Goal: Task Accomplishment & Management: Use online tool/utility

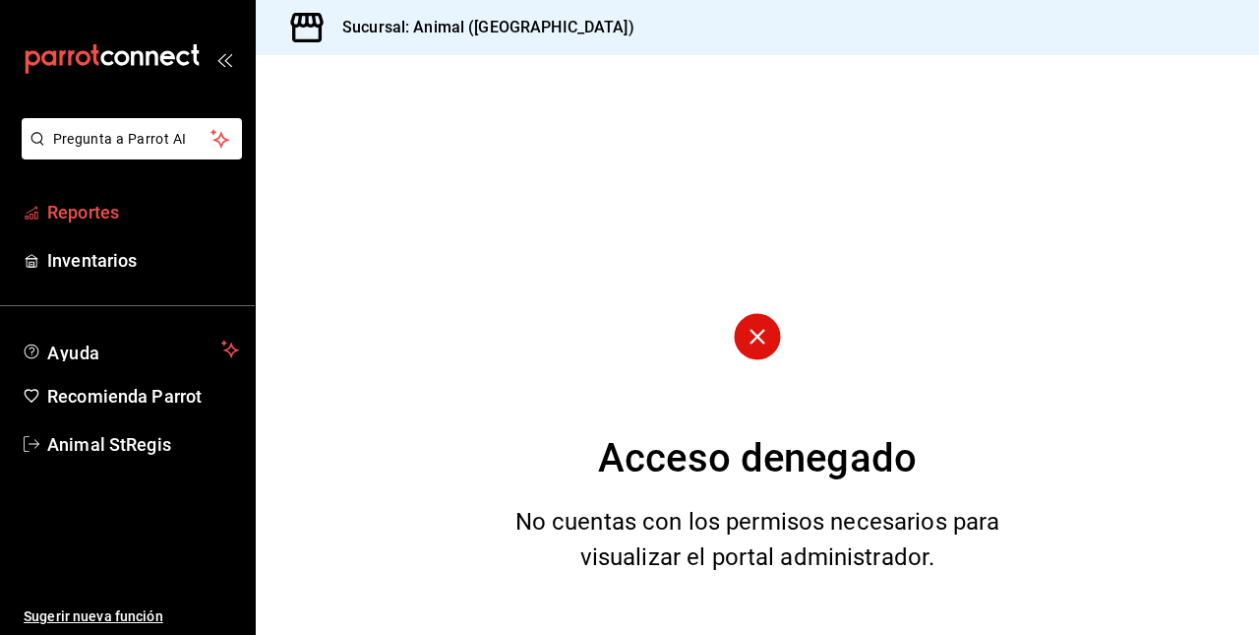
click at [94, 213] on font "Reportes" at bounding box center [83, 212] width 72 height 21
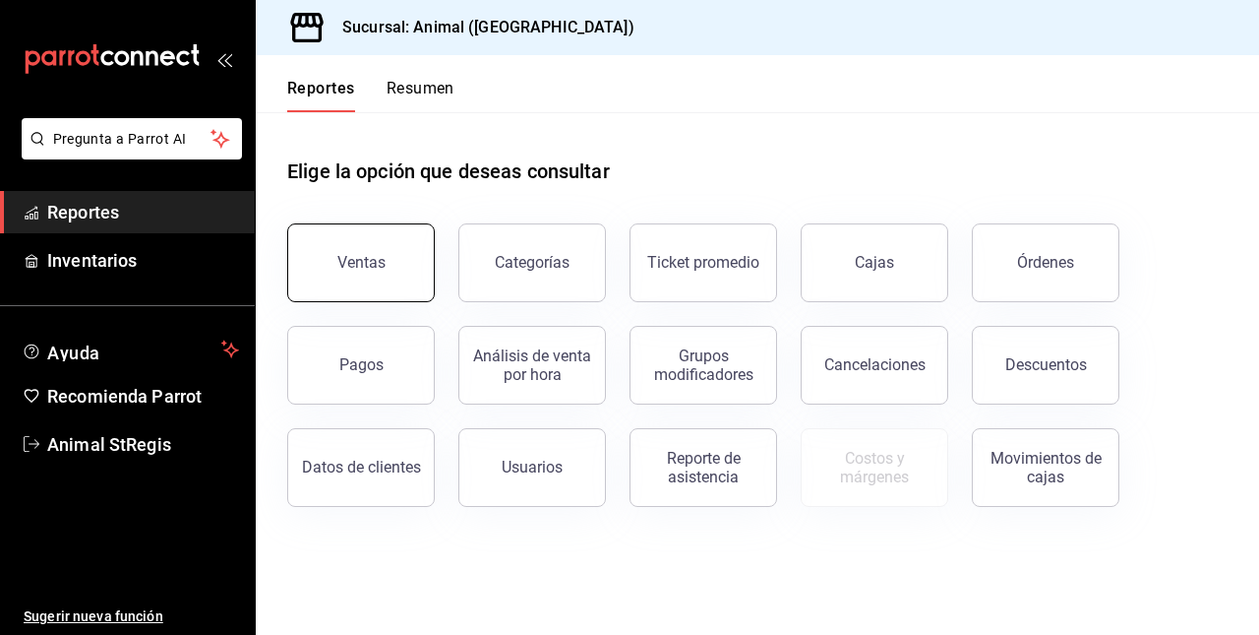
click at [378, 238] on button "Ventas" at bounding box center [361, 262] width 148 height 79
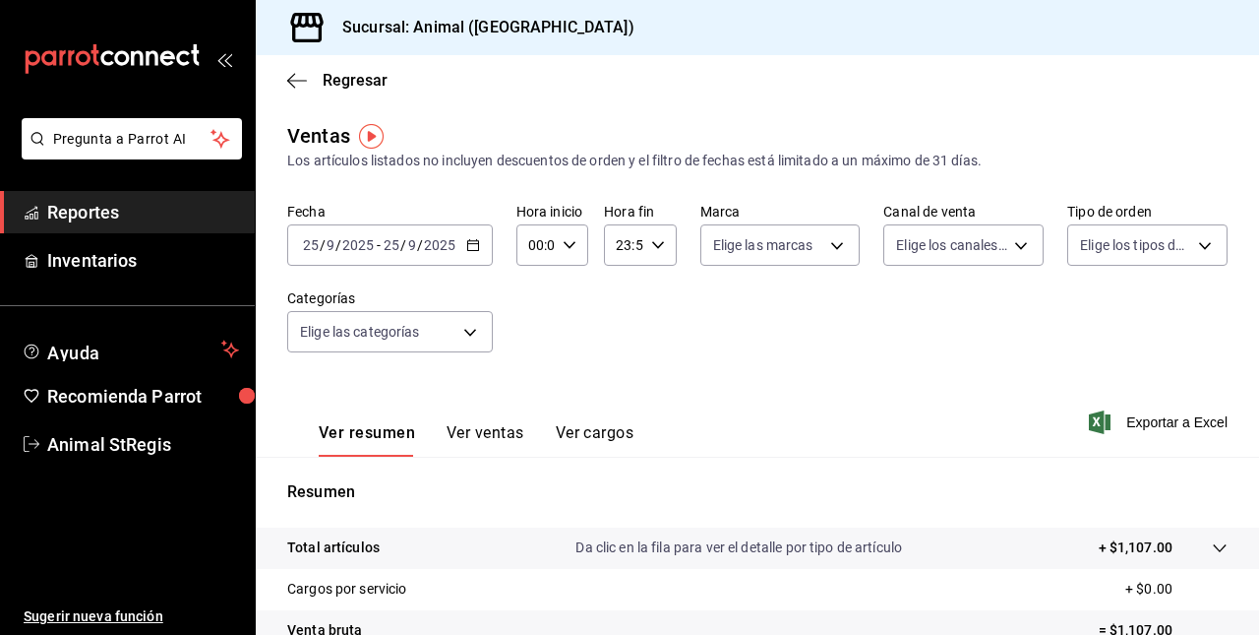
click at [475, 242] on icon "button" at bounding box center [473, 245] width 14 height 14
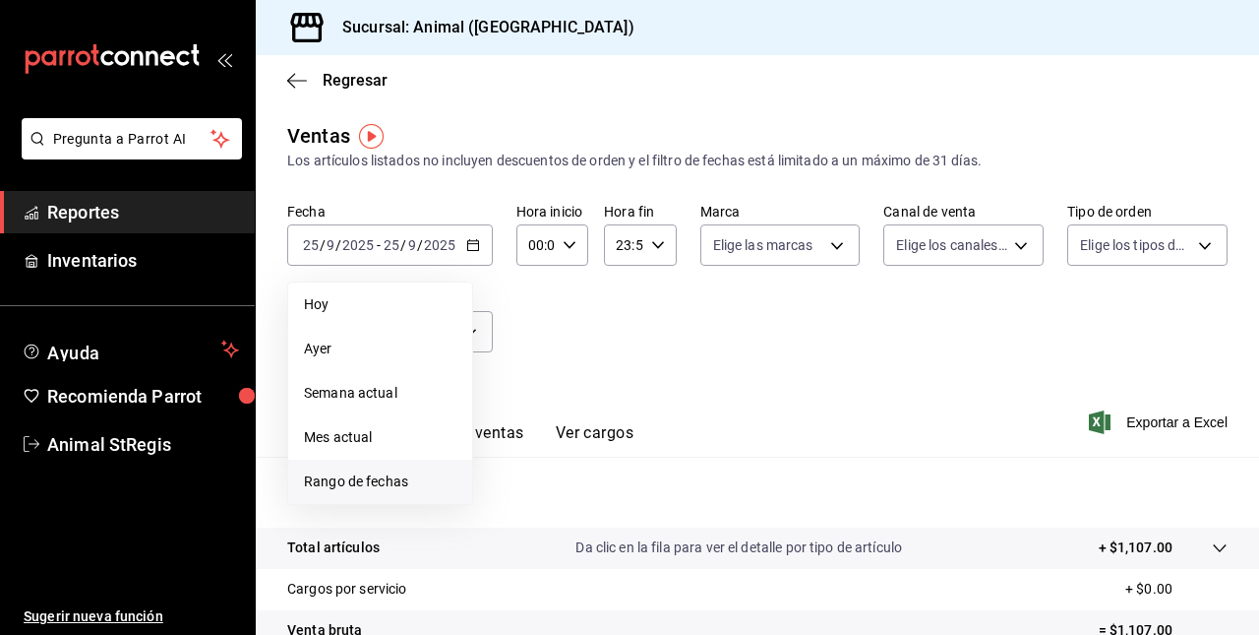
click at [345, 476] on span "Rango de fechas" at bounding box center [380, 481] width 152 height 21
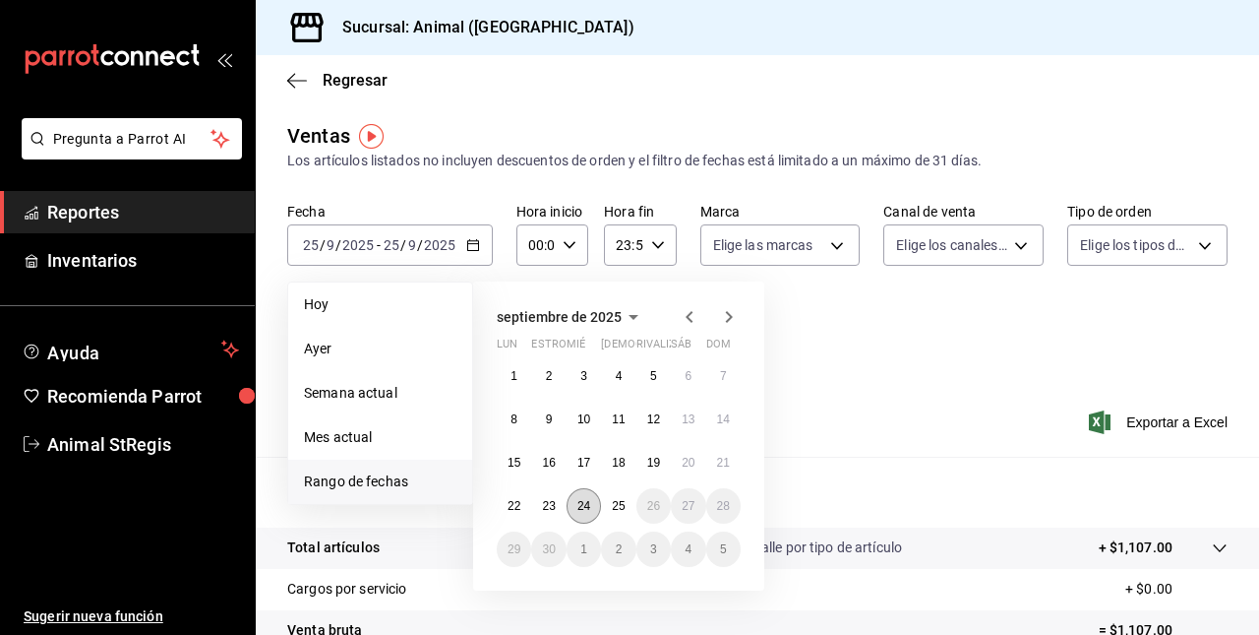
click at [584, 504] on abbr "24" at bounding box center [584, 506] width 13 height 14
click at [621, 506] on abbr "25" at bounding box center [618, 506] width 13 height 14
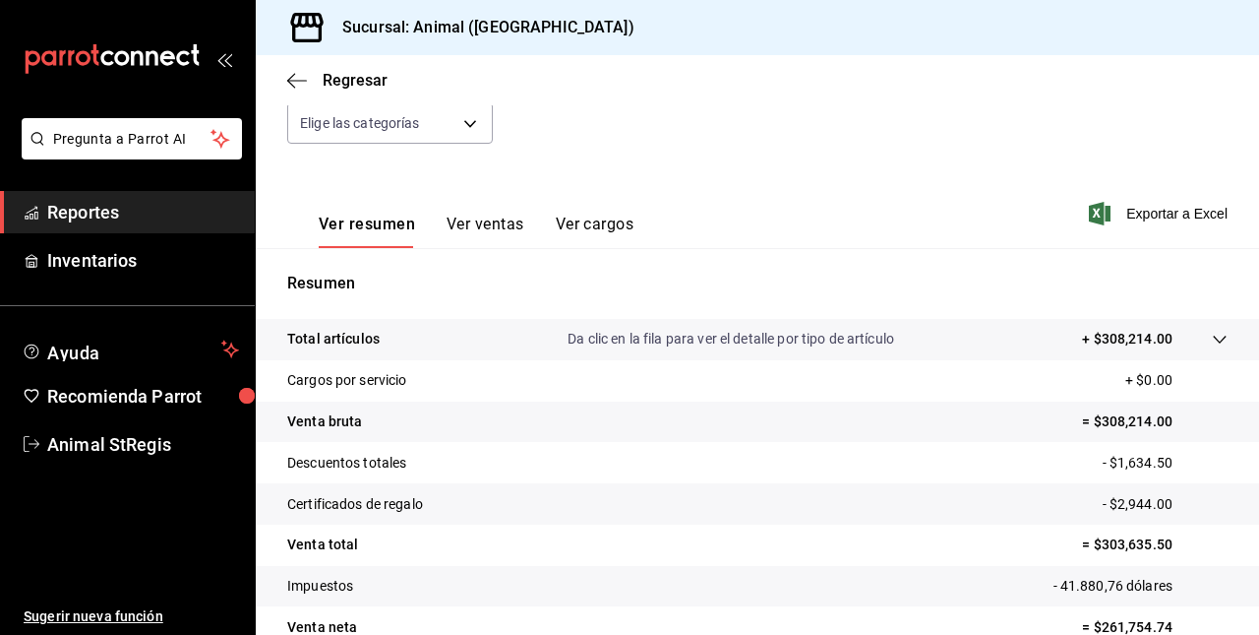
scroll to position [308, 0]
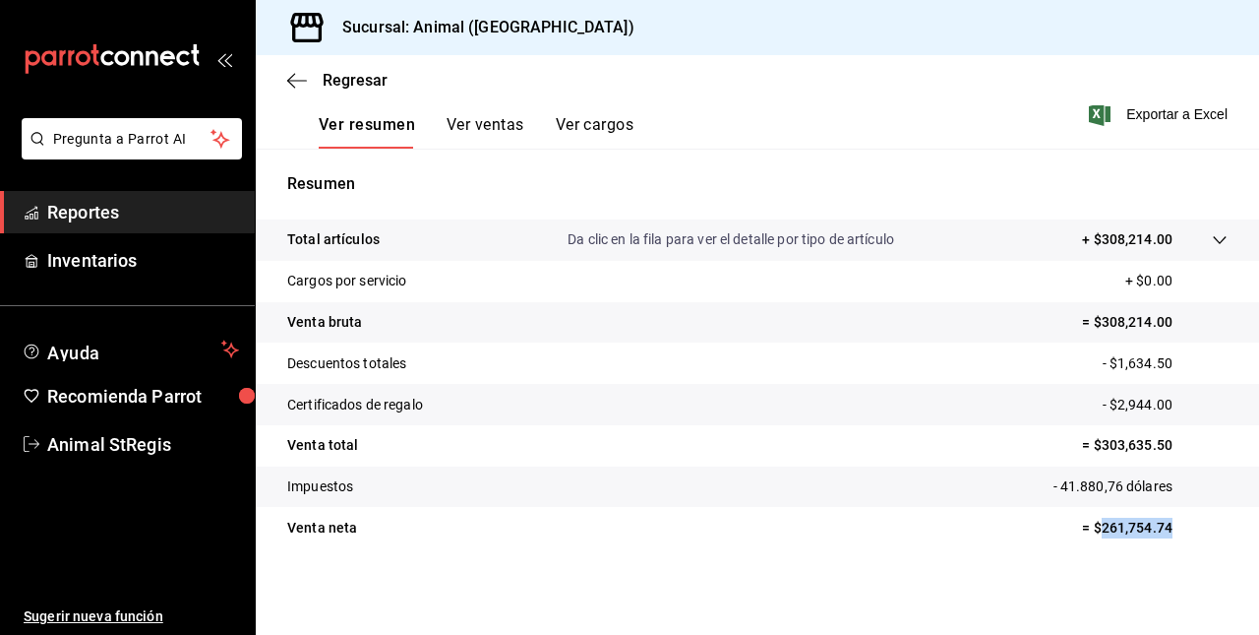
drag, startPoint x: 1087, startPoint y: 534, endPoint x: 1198, endPoint y: 535, distance: 111.2
click at [1030, 535] on p "= $261,754.74" at bounding box center [1155, 528] width 146 height 21
copy p "261,754.74"
click at [1030, 234] on icon at bounding box center [1220, 240] width 16 height 16
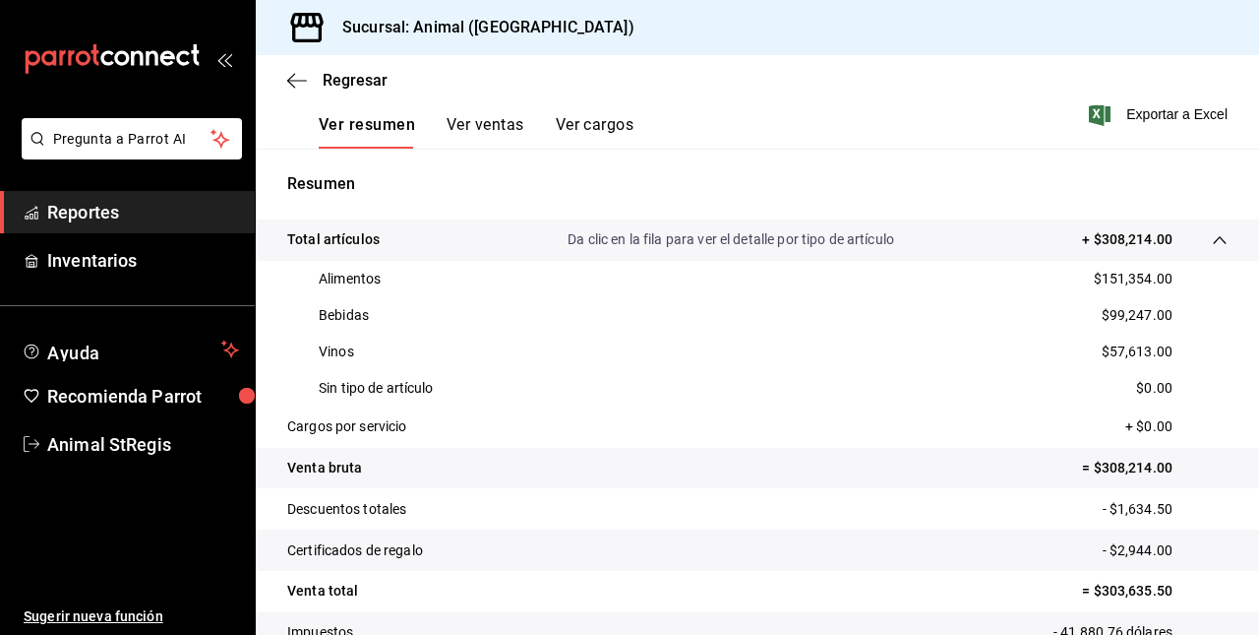
scroll to position [239, 0]
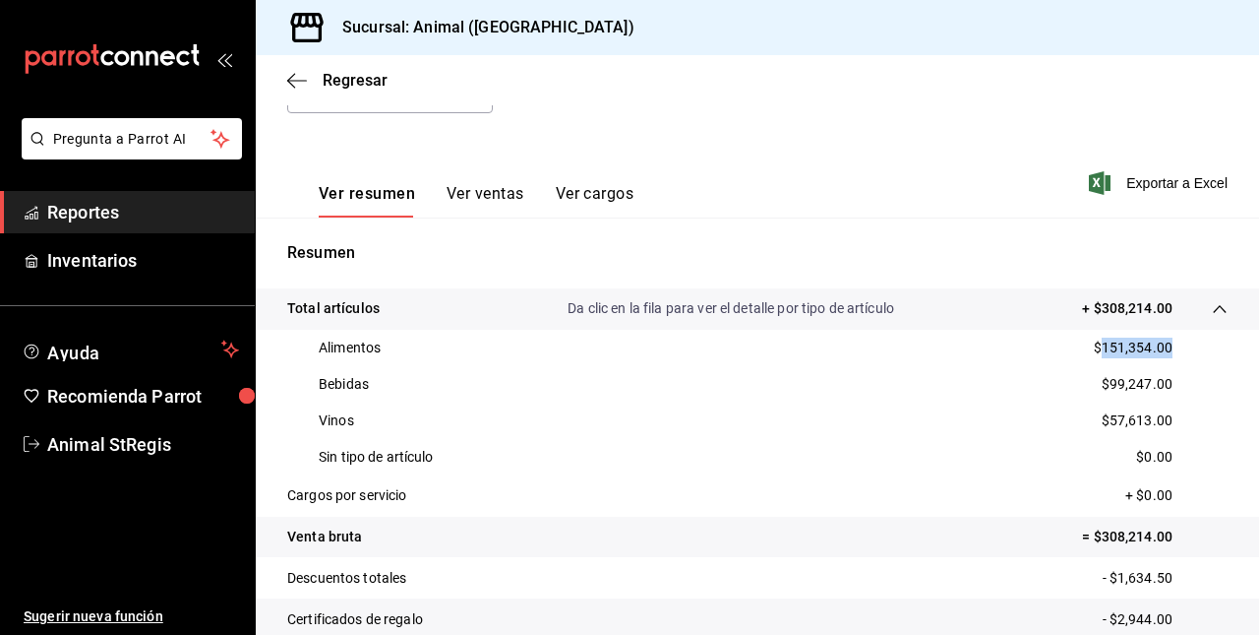
drag, startPoint x: 1087, startPoint y: 343, endPoint x: 1168, endPoint y: 343, distance: 80.7
click at [1030, 343] on div "Alimentos $151,354.00" at bounding box center [757, 348] width 941 height 36
copy p "151,354.00"
drag, startPoint x: 1094, startPoint y: 383, endPoint x: 1165, endPoint y: 383, distance: 70.8
click at [1030, 383] on div "Bebidas $99,247.00" at bounding box center [757, 384] width 941 height 36
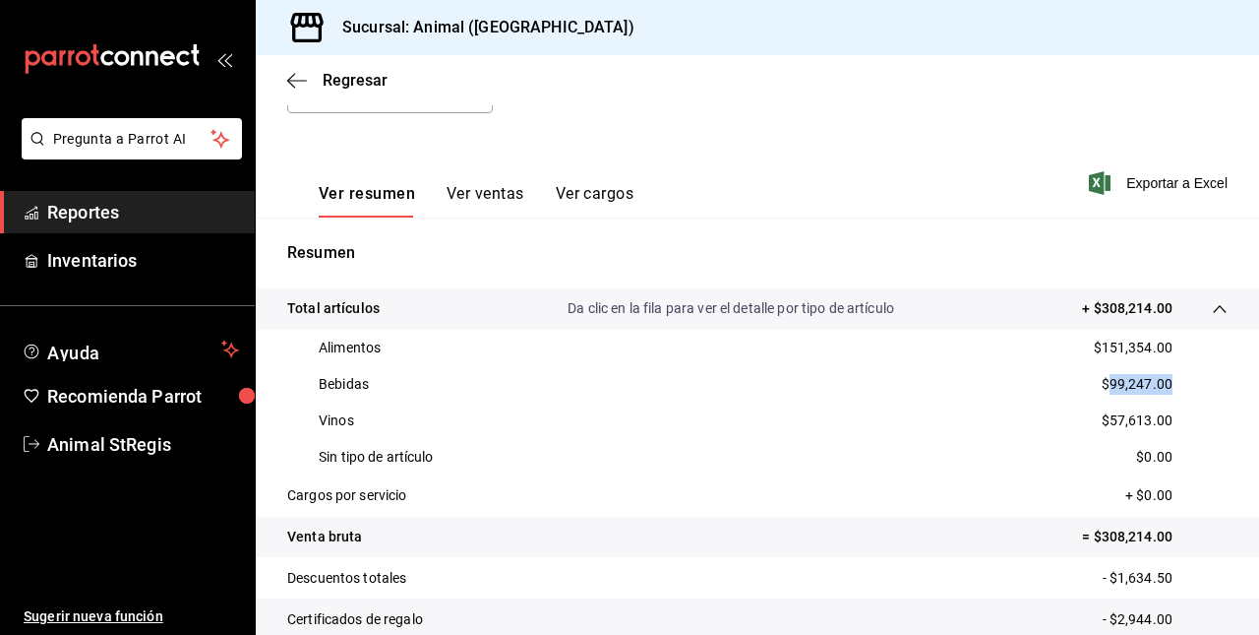
copy p "99,247.00"
drag, startPoint x: 1102, startPoint y: 416, endPoint x: 1192, endPoint y: 435, distance: 92.4
click at [1030, 435] on div "Vinos $57,613.00" at bounding box center [757, 420] width 941 height 36
drag, startPoint x: 1192, startPoint y: 435, endPoint x: 1100, endPoint y: 422, distance: 93.4
click at [1030, 422] on p "$57,613.00" at bounding box center [1137, 420] width 71 height 21
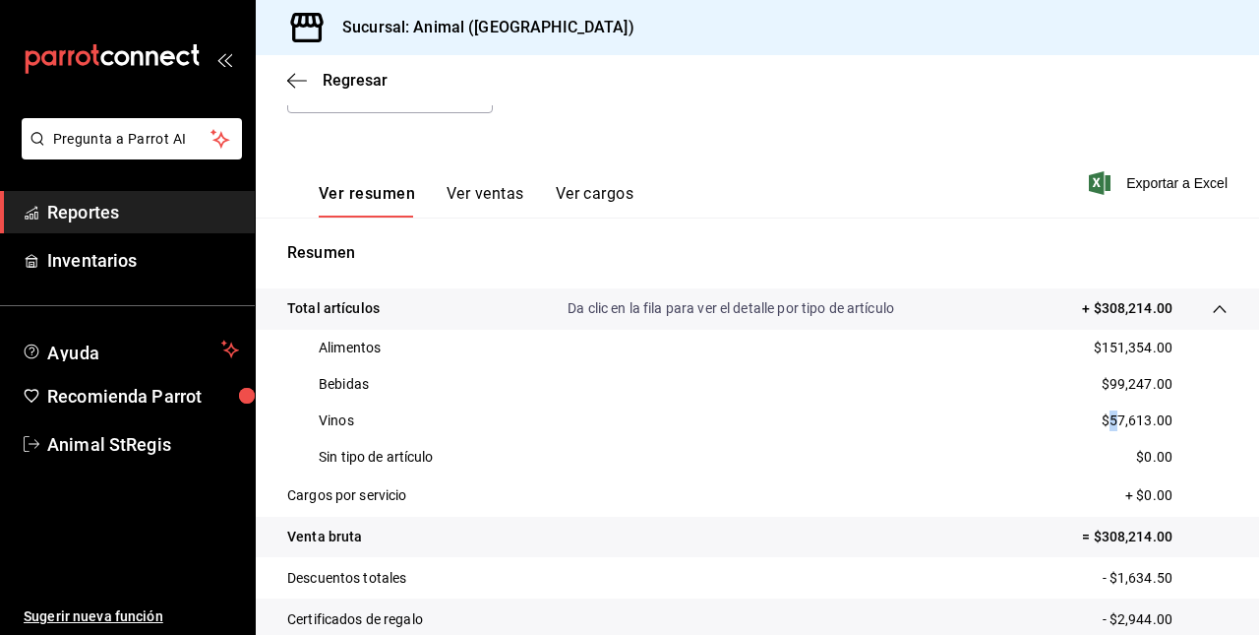
click at [1030, 422] on p "$57,613.00" at bounding box center [1137, 420] width 71 height 21
copy p "$57,613.00"
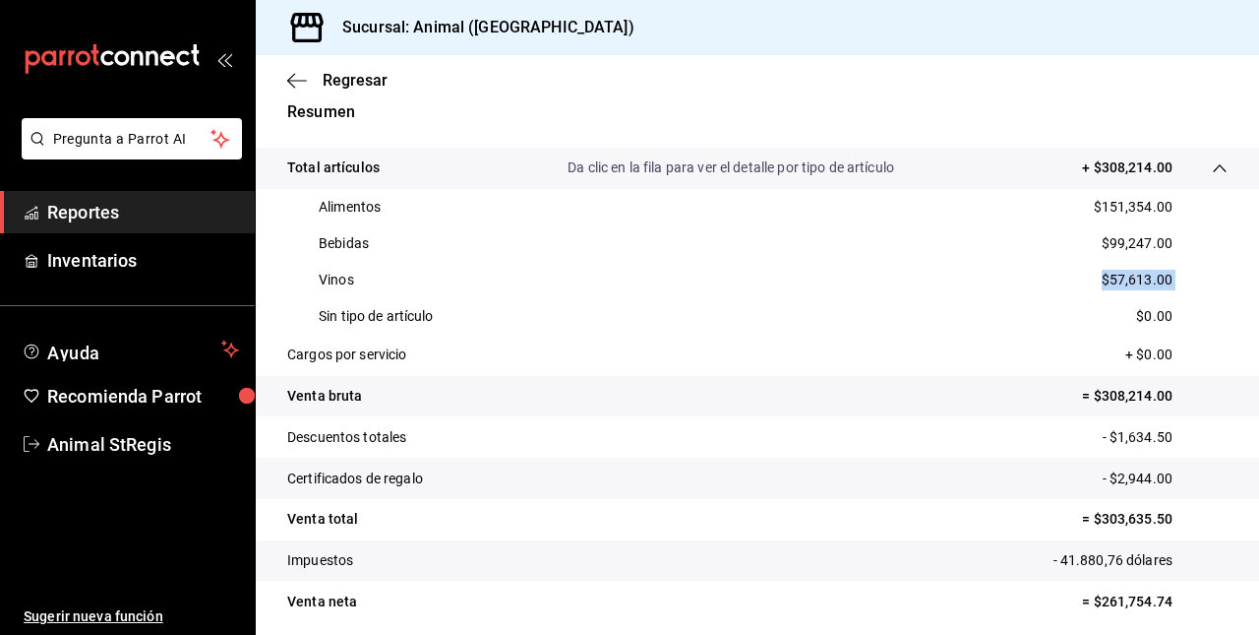
scroll to position [454, 0]
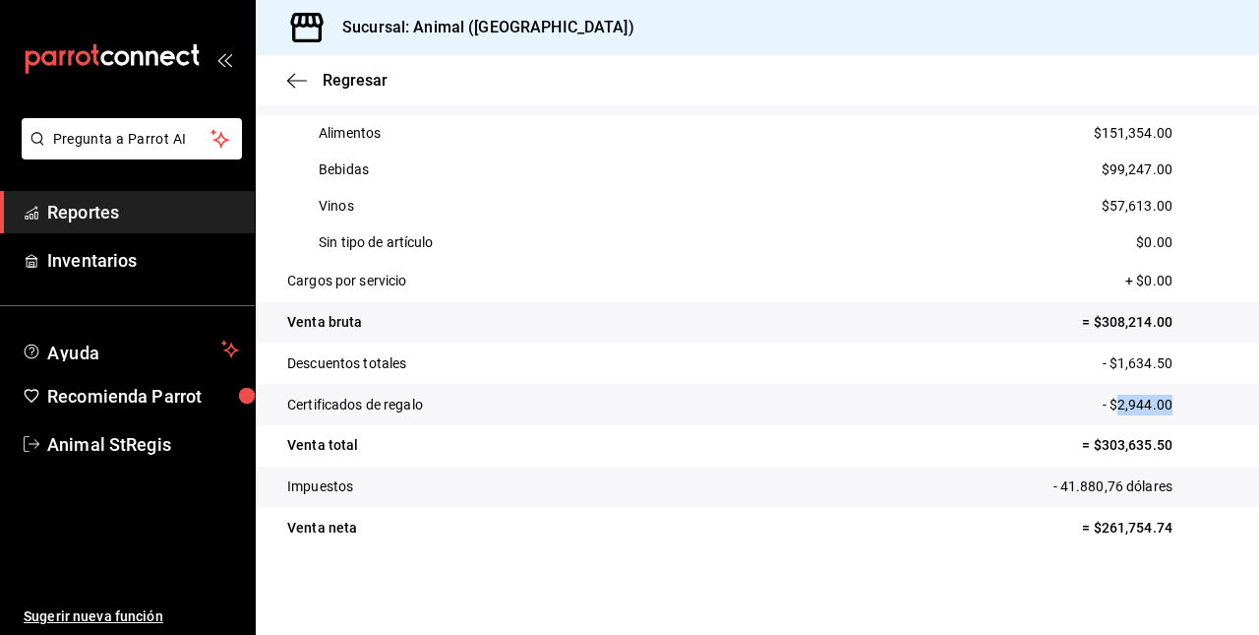
drag, startPoint x: 1102, startPoint y: 402, endPoint x: 1175, endPoint y: 415, distance: 73.9
click at [1030, 415] on tr "Certificados de regalo - $2,944.00" at bounding box center [758, 404] width 1004 height 41
copy p "2,944.00"
drag, startPoint x: 1104, startPoint y: 358, endPoint x: 1171, endPoint y: 358, distance: 66.9
click at [1030, 358] on p "- $1,634.50" at bounding box center [1165, 363] width 125 height 21
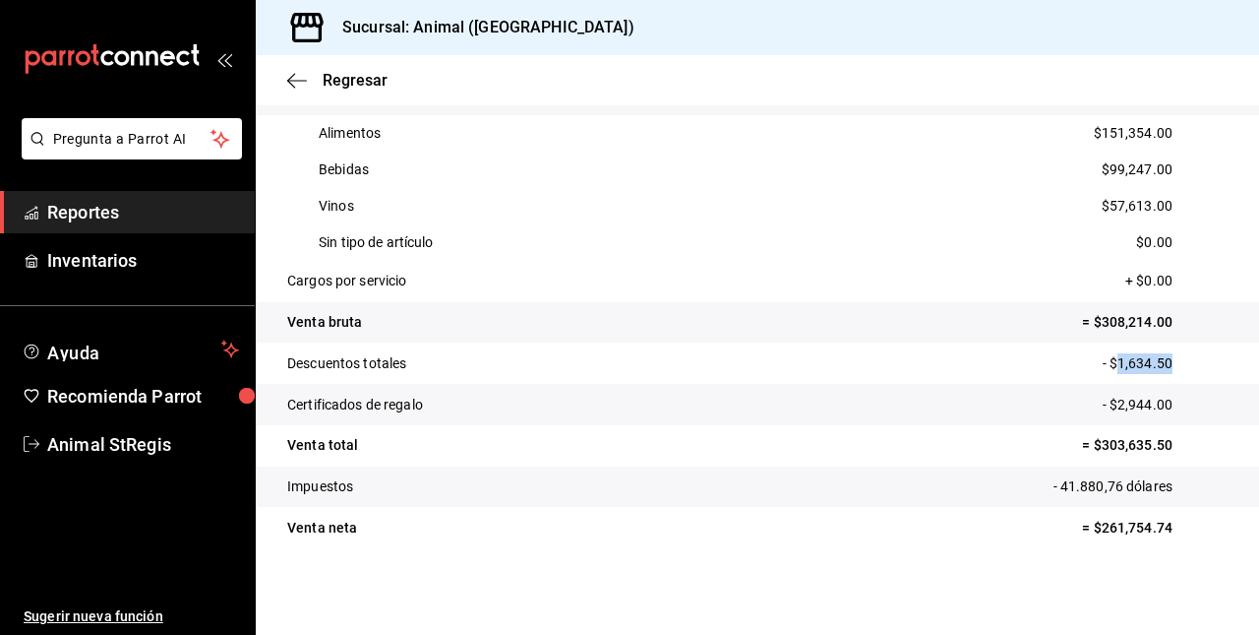
copy p "1,634.50"
click at [315, 86] on span "Regresar" at bounding box center [337, 80] width 100 height 19
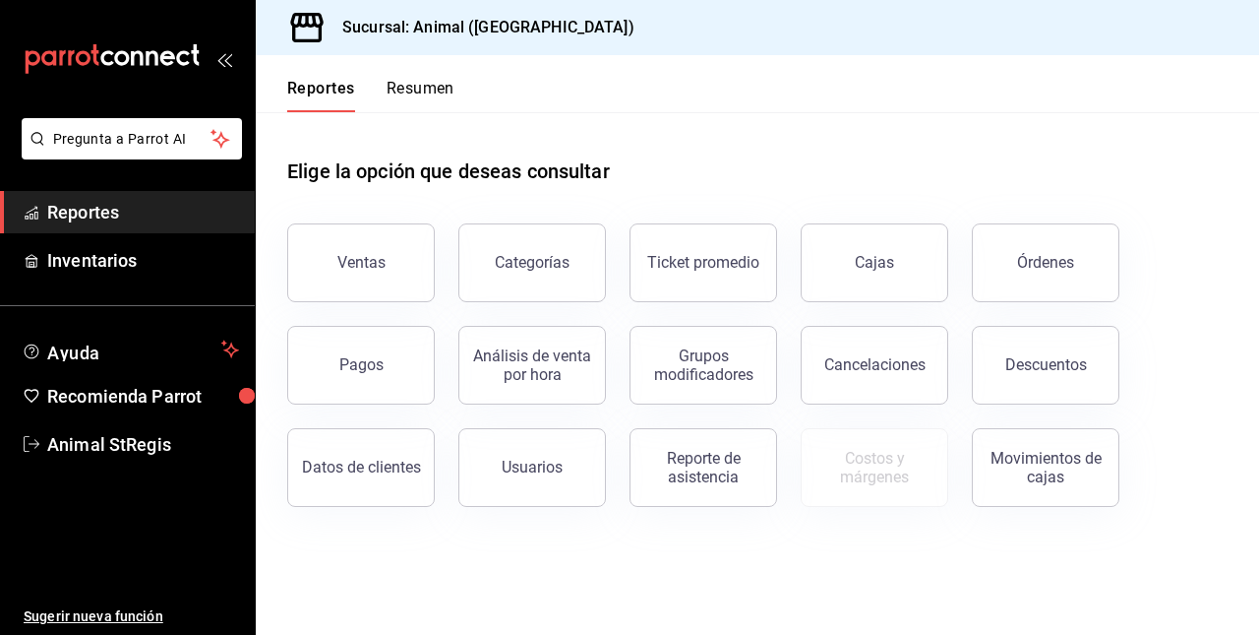
click at [101, 208] on font "Reportes" at bounding box center [83, 212] width 72 height 21
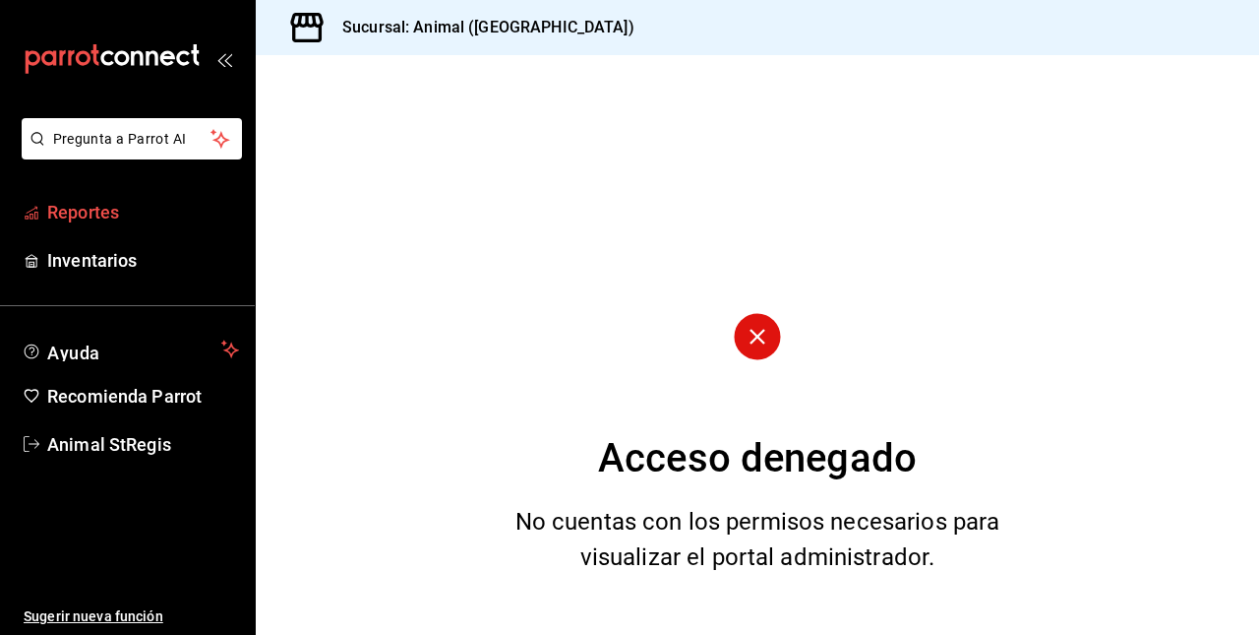
click at [80, 202] on font "Reportes" at bounding box center [83, 212] width 72 height 21
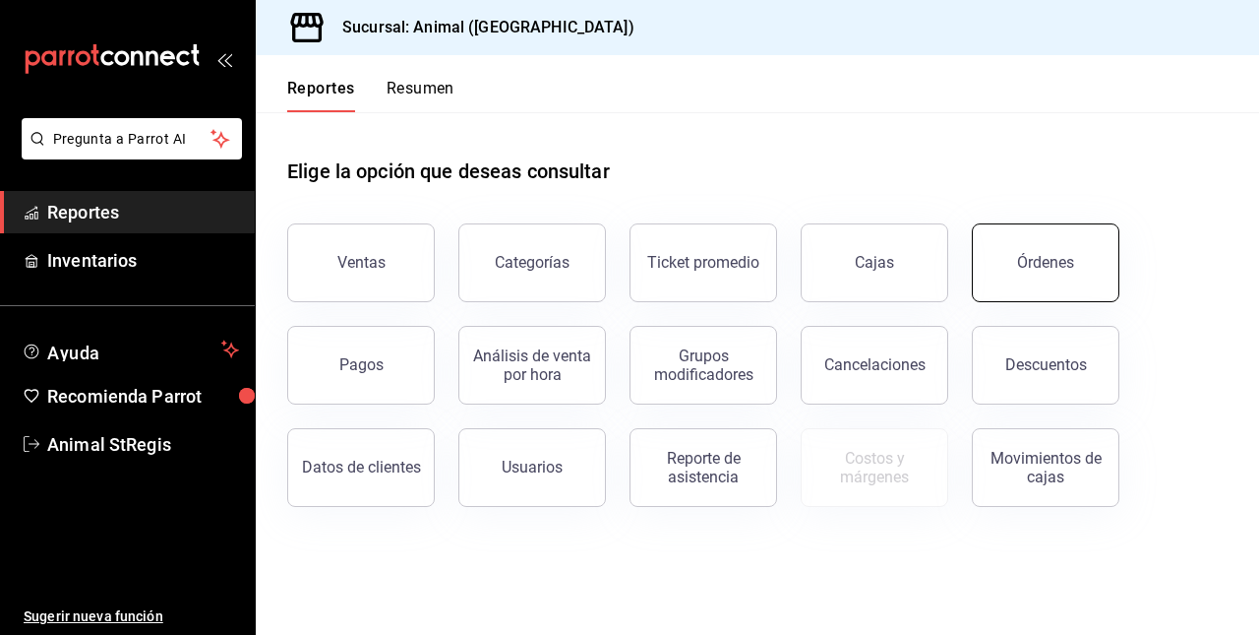
click at [1034, 258] on div "Órdenes" at bounding box center [1045, 262] width 57 height 19
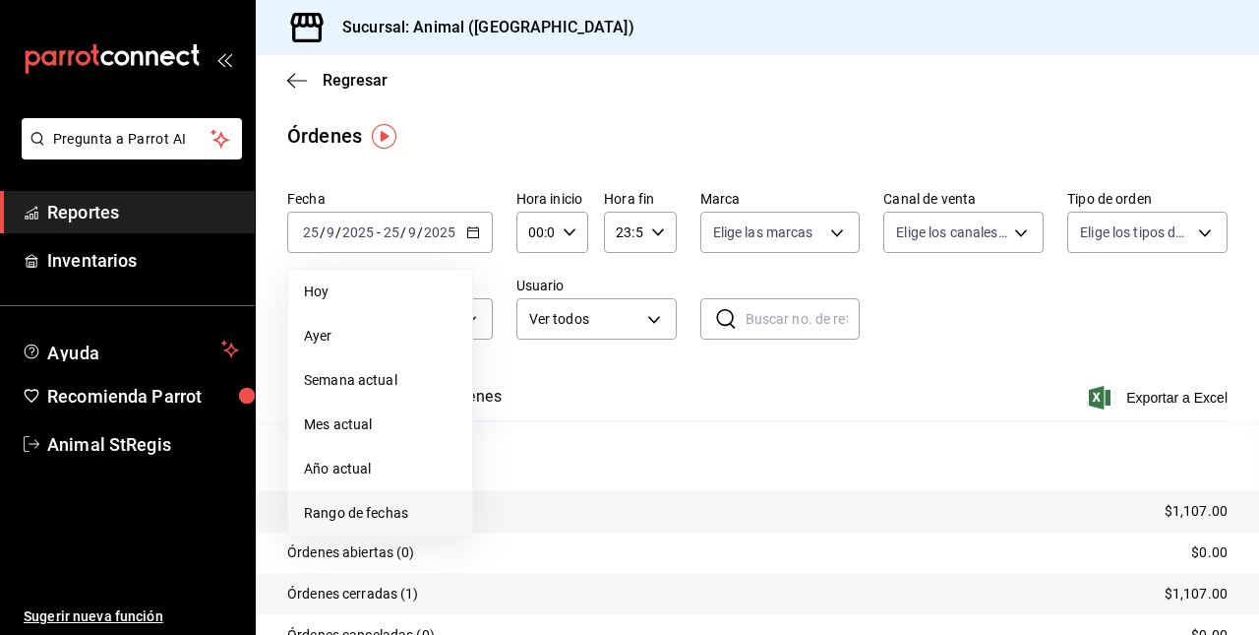
click at [350, 504] on span "Rango de fechas" at bounding box center [380, 513] width 152 height 21
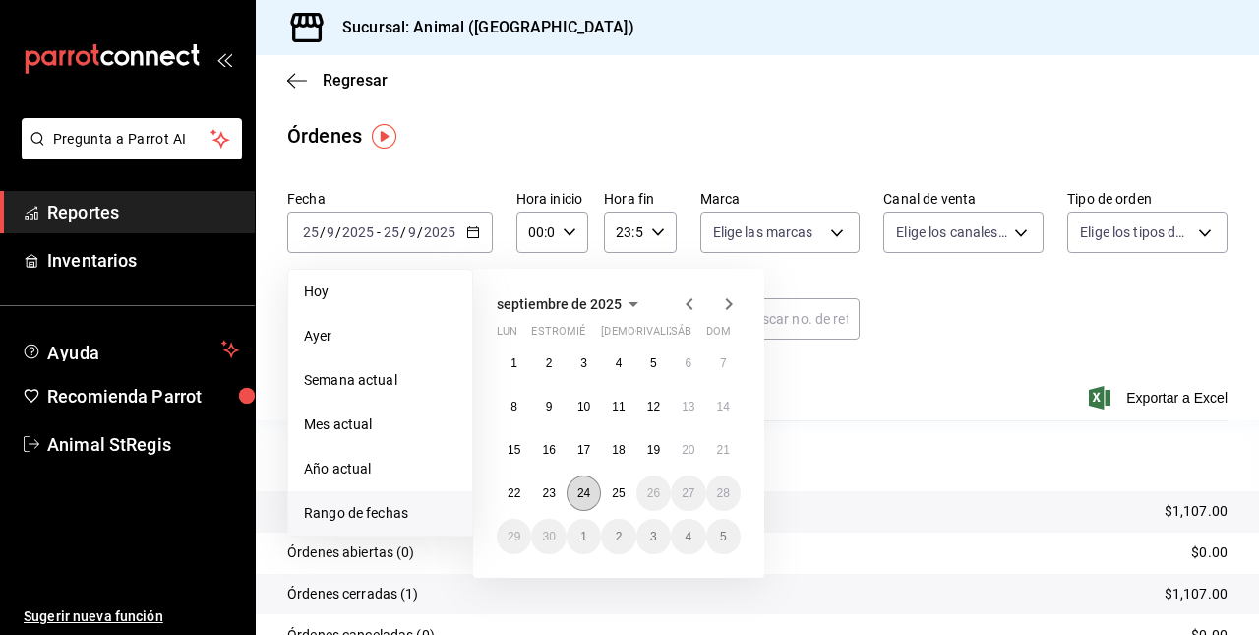
click at [585, 497] on abbr "24" at bounding box center [584, 493] width 13 height 14
click at [620, 492] on abbr "25" at bounding box center [618, 493] width 13 height 14
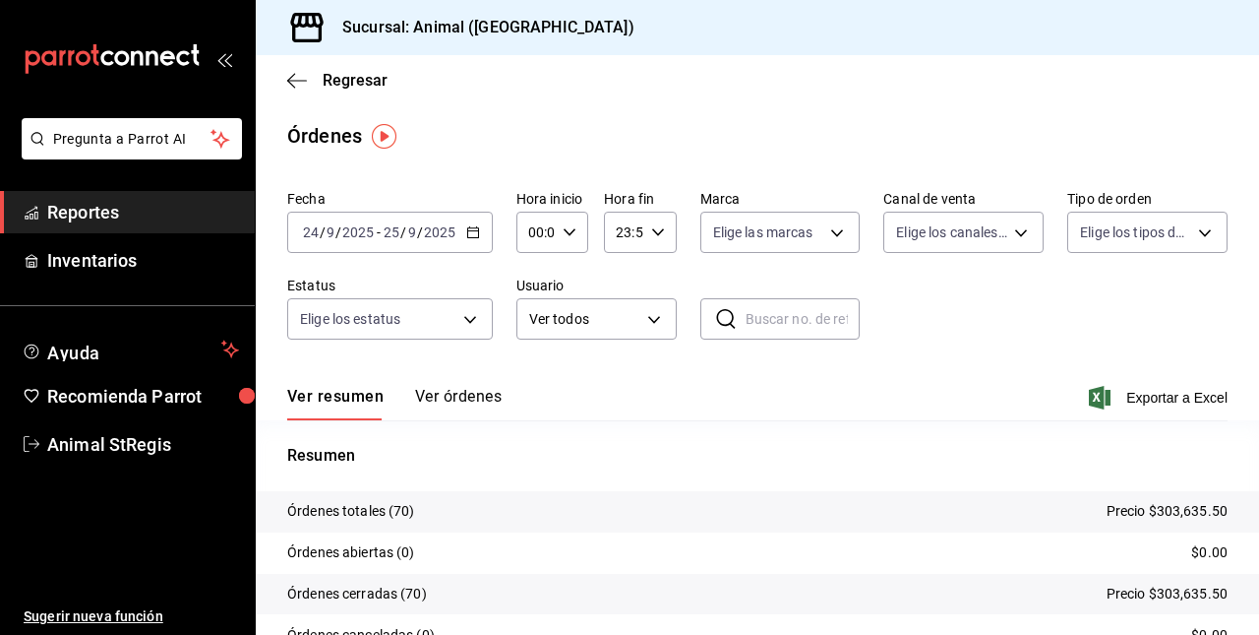
click at [573, 224] on div "00:00 Hora inicio" at bounding box center [553, 232] width 72 height 41
click at [536, 319] on button "05" at bounding box center [532, 309] width 28 height 39
type input "05:00"
click at [648, 233] on div at bounding box center [629, 317] width 1259 height 635
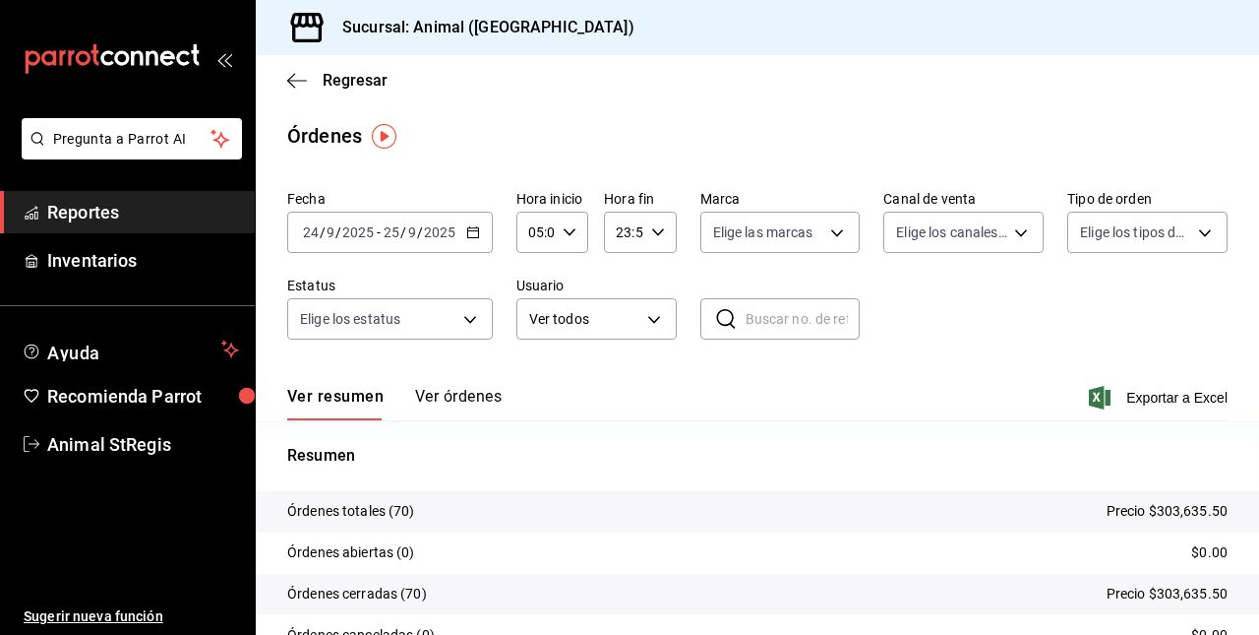
click at [651, 233] on icon "button" at bounding box center [658, 232] width 14 height 14
click at [618, 368] on span "04" at bounding box center [619, 366] width 4 height 16
type input "04:59"
click at [1169, 405] on div at bounding box center [629, 317] width 1259 height 635
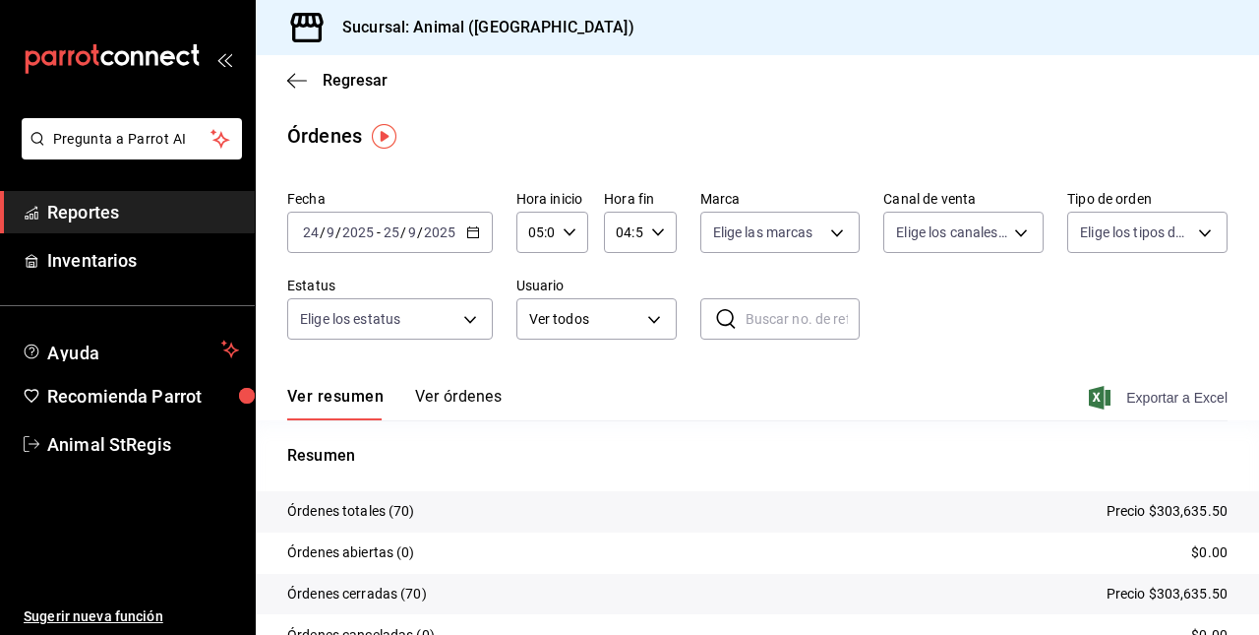
click at [1159, 401] on font "Exportar a Excel" at bounding box center [1177, 398] width 101 height 16
click at [281, 191] on div "Fecha [DATE] [DATE] - [DATE] [DATE] Hora inicio 05:00 Hora inicio Hora fin 04:5…" at bounding box center [758, 461] width 1004 height 559
click at [288, 83] on icon "button" at bounding box center [297, 81] width 20 height 18
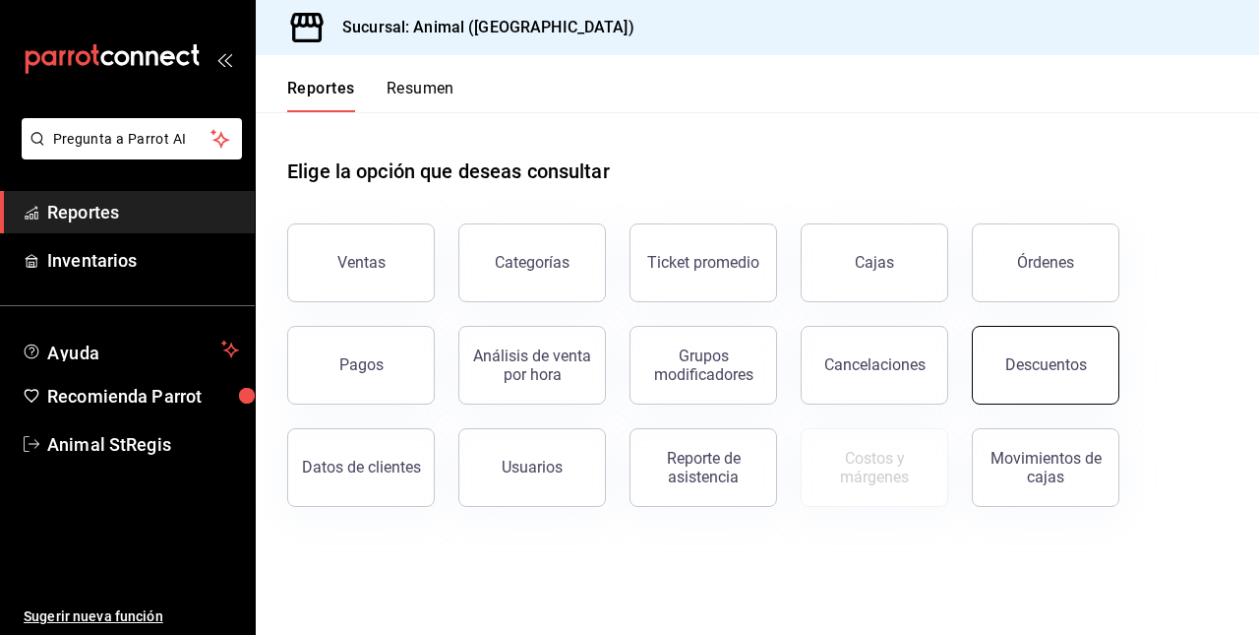
click at [1047, 370] on div "Descuentos" at bounding box center [1047, 364] width 82 height 19
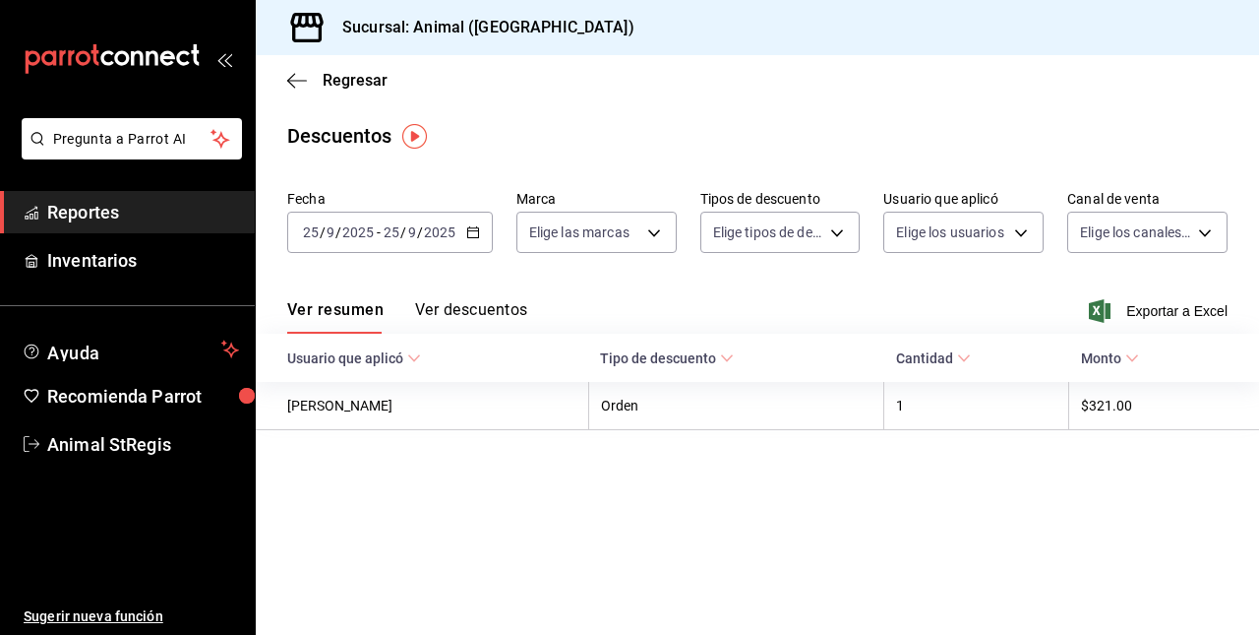
click at [474, 231] on \(Stroke\) "button" at bounding box center [472, 230] width 11 height 1
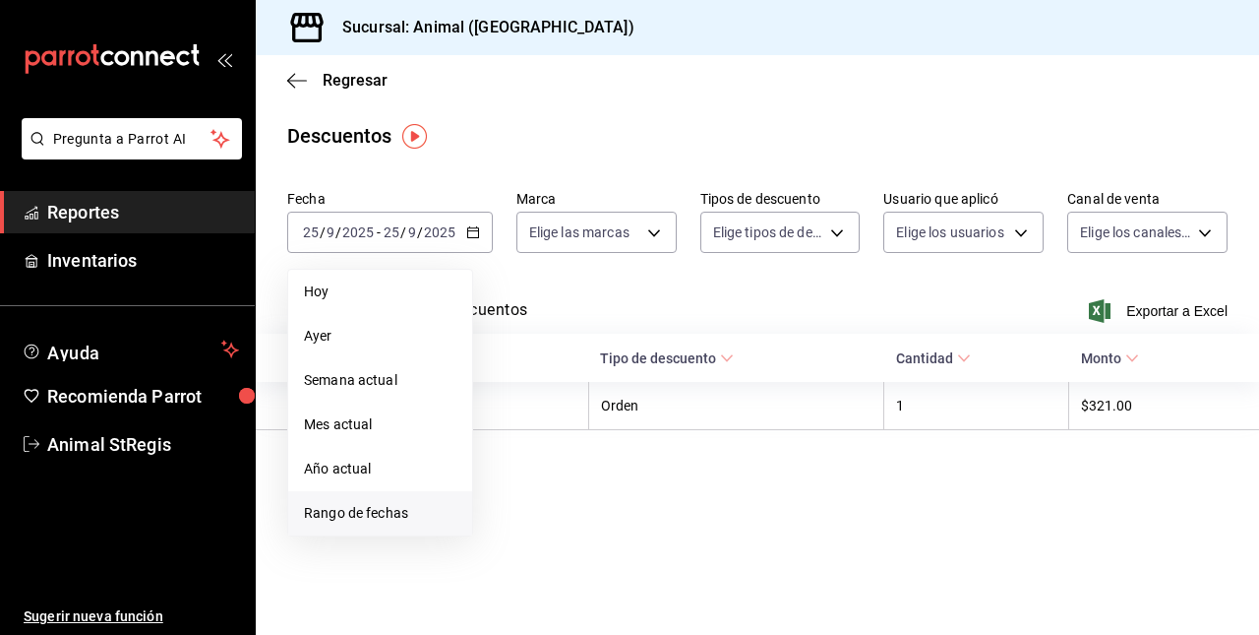
click at [380, 510] on span "Rango de fechas" at bounding box center [380, 513] width 152 height 21
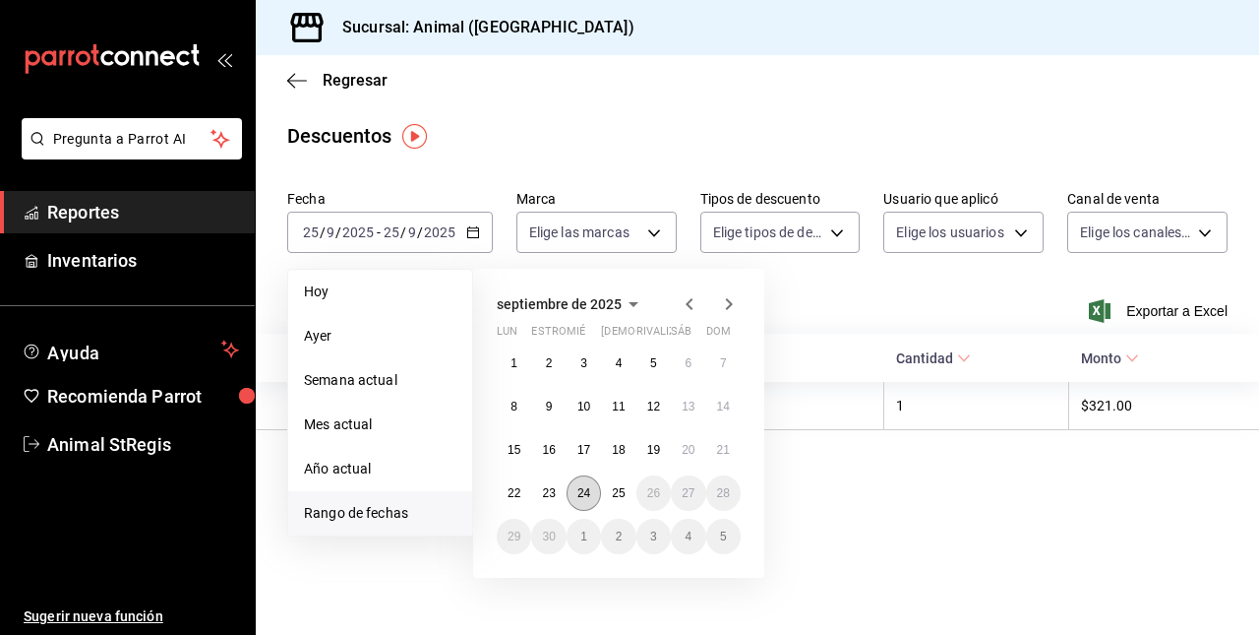
click at [579, 490] on abbr "24" at bounding box center [584, 493] width 13 height 14
click at [616, 492] on abbr "25" at bounding box center [618, 493] width 13 height 14
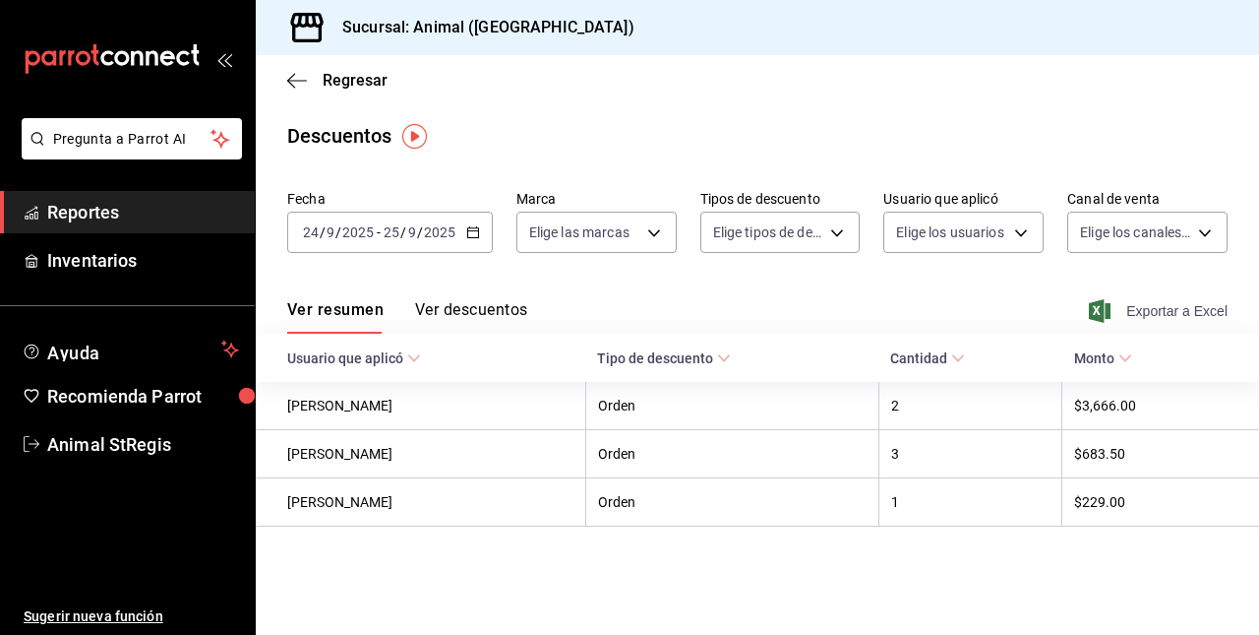
click at [1159, 311] on font "Exportar a Excel" at bounding box center [1177, 311] width 101 height 16
click at [1125, 354] on icon at bounding box center [1126, 358] width 14 height 14
click at [111, 211] on font "Reportes" at bounding box center [83, 212] width 72 height 21
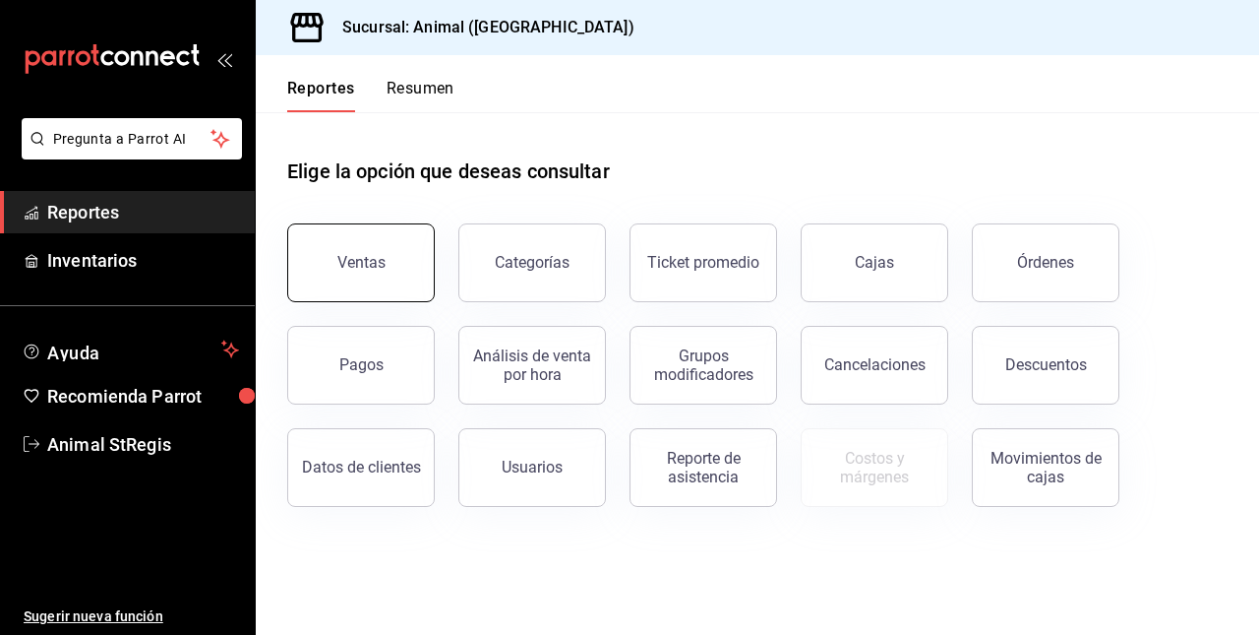
click at [334, 277] on button "Ventas" at bounding box center [361, 262] width 148 height 79
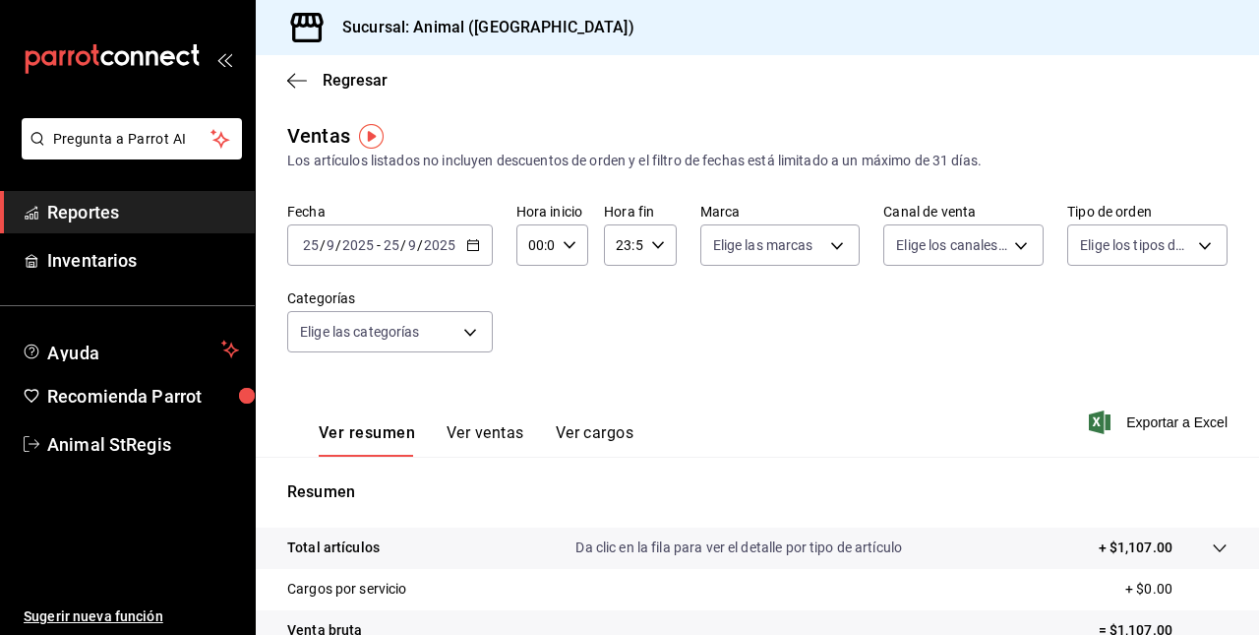
click at [473, 246] on icon "button" at bounding box center [473, 245] width 14 height 14
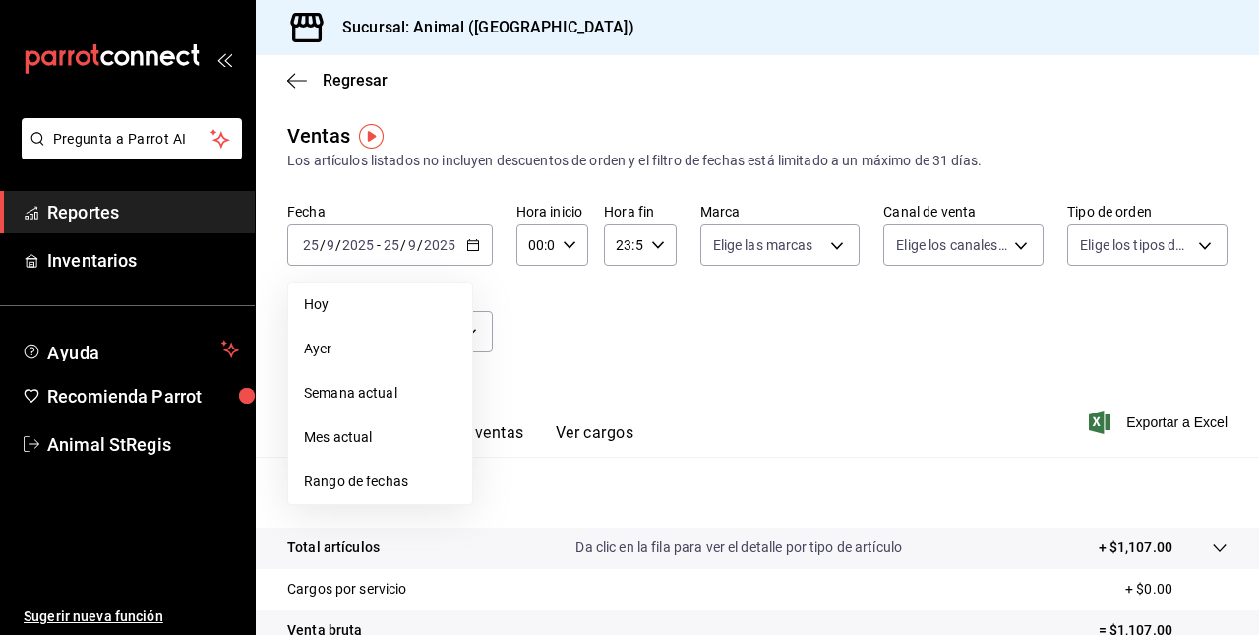
click at [388, 476] on span "Rango de fechas" at bounding box center [380, 481] width 152 height 21
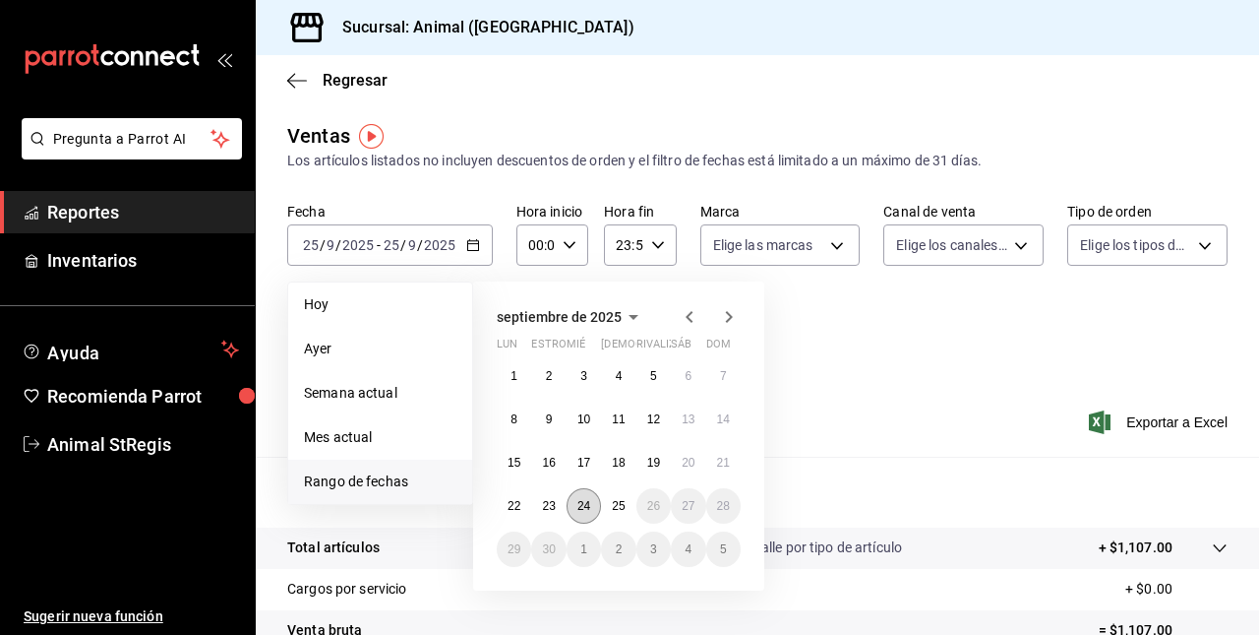
click at [584, 508] on abbr "24" at bounding box center [584, 506] width 13 height 14
click at [615, 506] on abbr "25" at bounding box center [618, 506] width 13 height 14
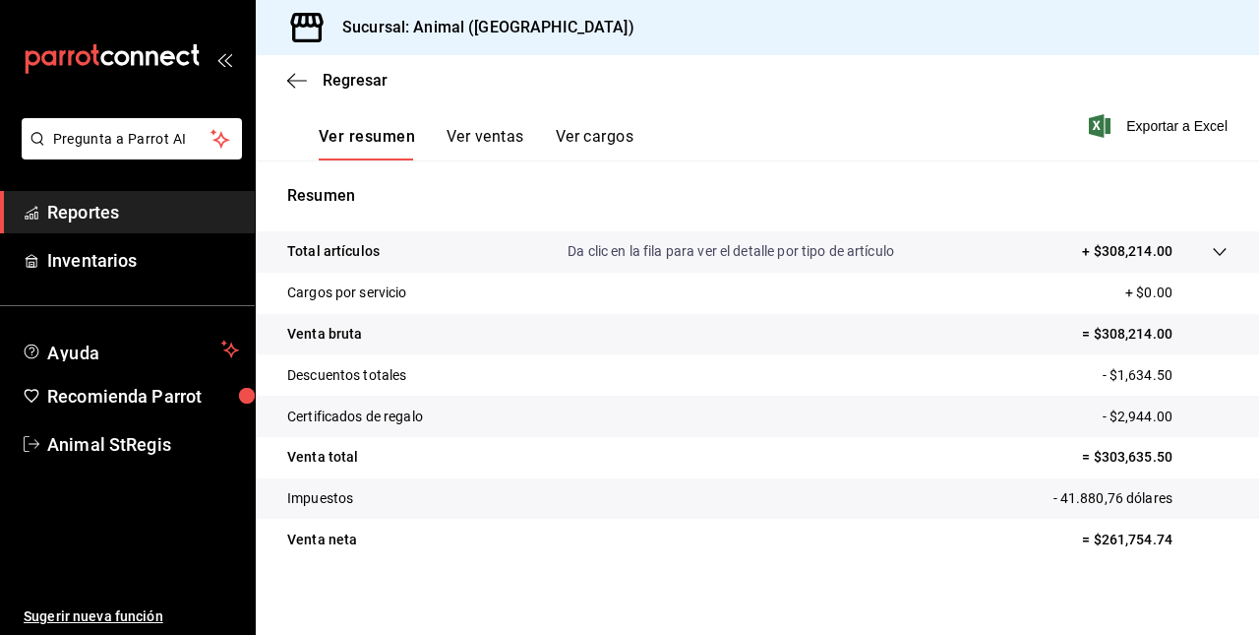
scroll to position [308, 0]
